Goal: Information Seeking & Learning: Find specific fact

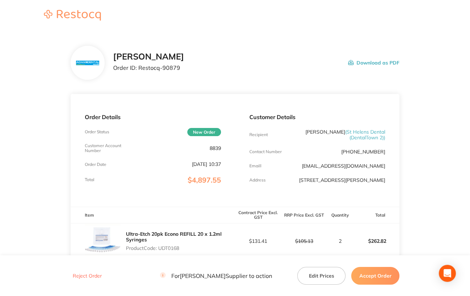
scroll to position [36, 0]
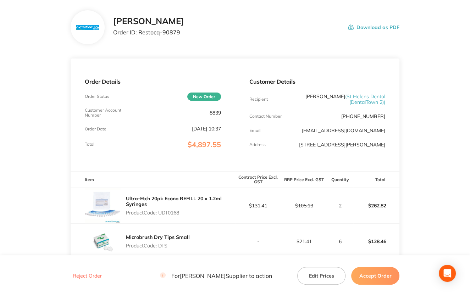
click at [210, 115] on p "8839" at bounding box center [215, 113] width 11 height 6
copy p "8839"
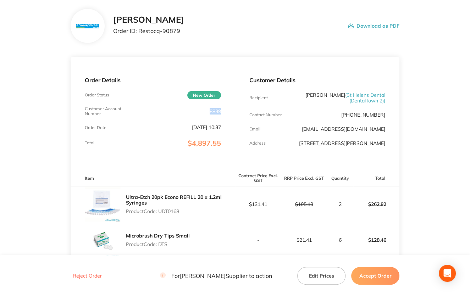
scroll to position [0, 0]
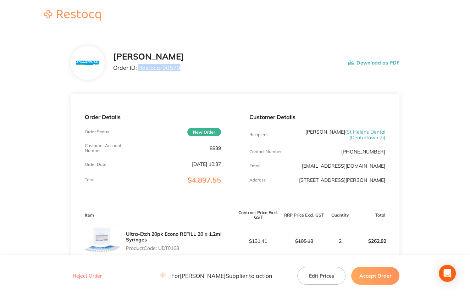
drag, startPoint x: 138, startPoint y: 68, endPoint x: 220, endPoint y: 74, distance: 82.2
click at [220, 74] on div "[PERSON_NAME] Order ID: Restocq- 90879 Download as PDF" at bounding box center [235, 63] width 329 height 34
copy p "Restocq- 90879"
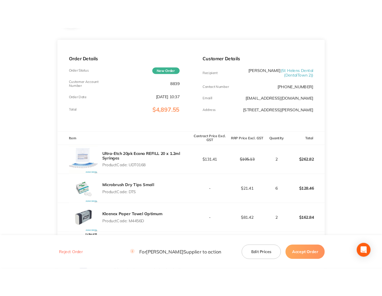
scroll to position [107, 0]
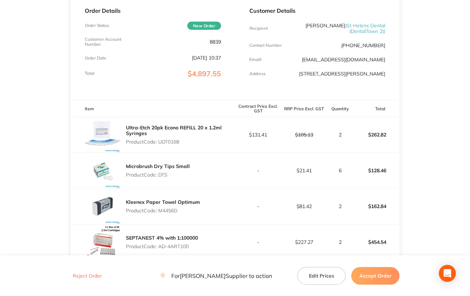
click at [164, 141] on p "Product Code: UDT0168" at bounding box center [180, 142] width 109 height 6
click at [165, 141] on p "Product Code: UDT0168" at bounding box center [180, 142] width 109 height 6
click at [163, 142] on p "Product Code: UDT0168" at bounding box center [180, 142] width 109 height 6
click at [166, 143] on p "Product Code: UDT0168" at bounding box center [180, 142] width 109 height 6
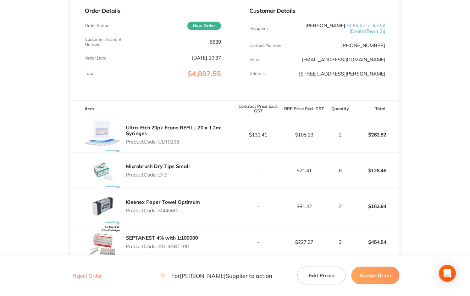
click at [159, 37] on div "Customer Account Number 8839" at bounding box center [153, 42] width 136 height 10
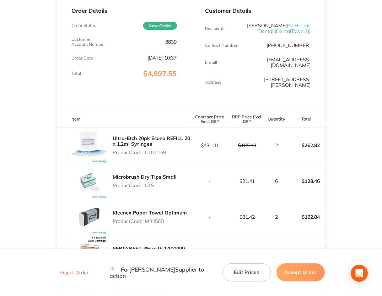
click at [148, 183] on p "Product Code: DTS" at bounding box center [145, 186] width 64 height 6
click at [149, 183] on p "Product Code: DTS" at bounding box center [145, 186] width 64 height 6
copy p "DTS"
click at [157, 219] on p "Product Code: M4456D" at bounding box center [150, 222] width 74 height 6
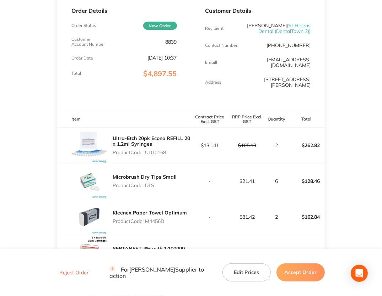
copy p "M4456D"
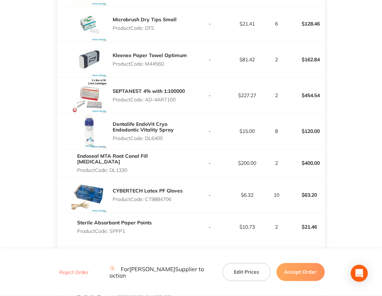
scroll to position [249, 0]
